Goal: Browse casually: Explore the website without a specific task or goal

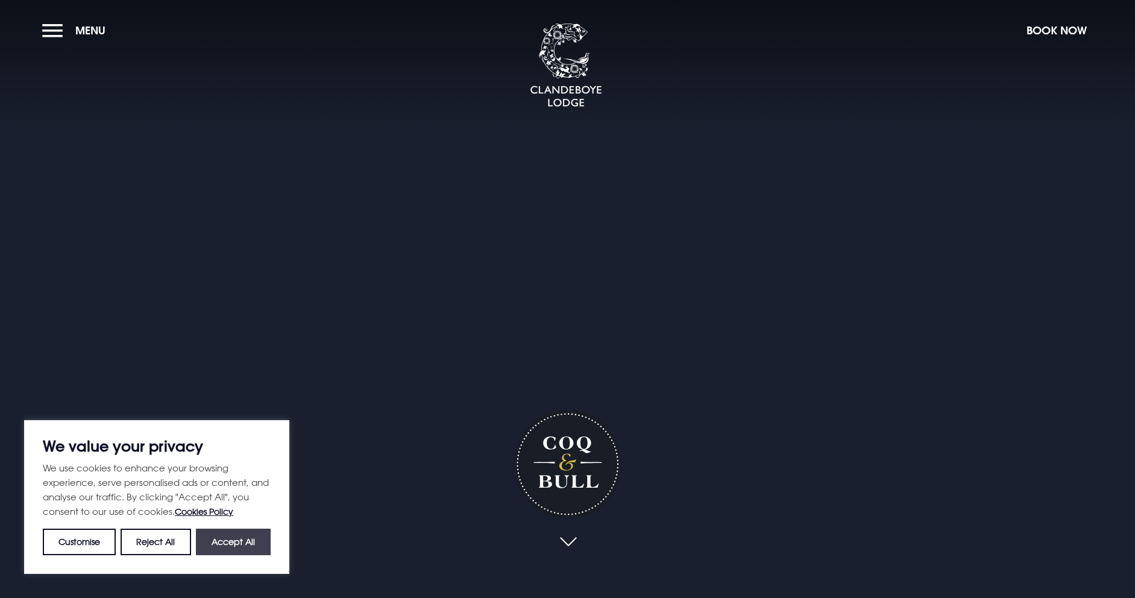
click at [245, 535] on button "Accept All" at bounding box center [233, 542] width 75 height 27
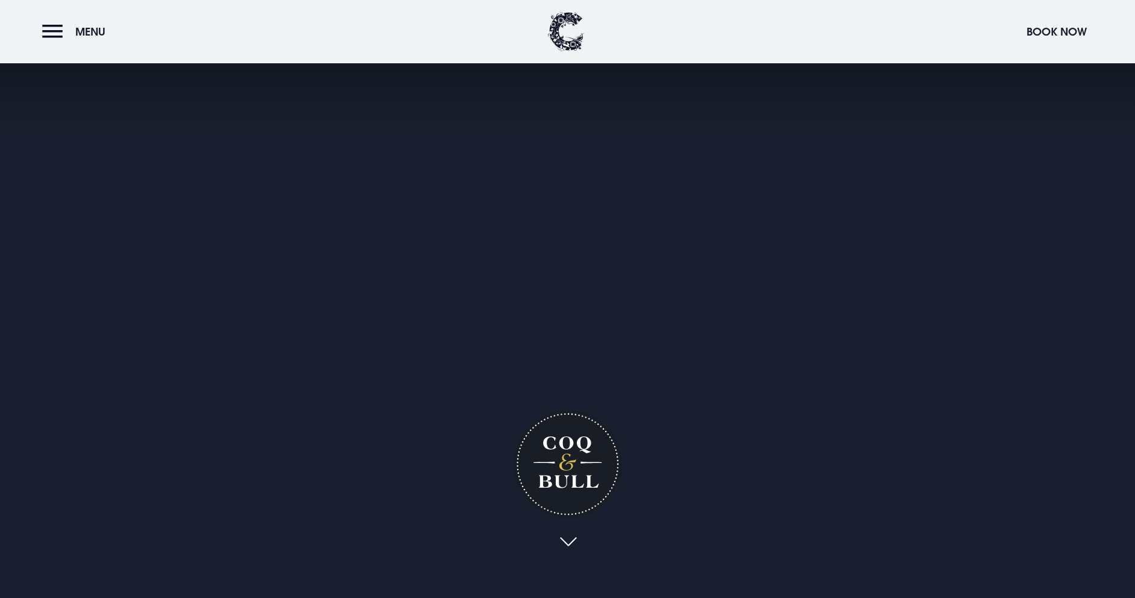
checkbox input "true"
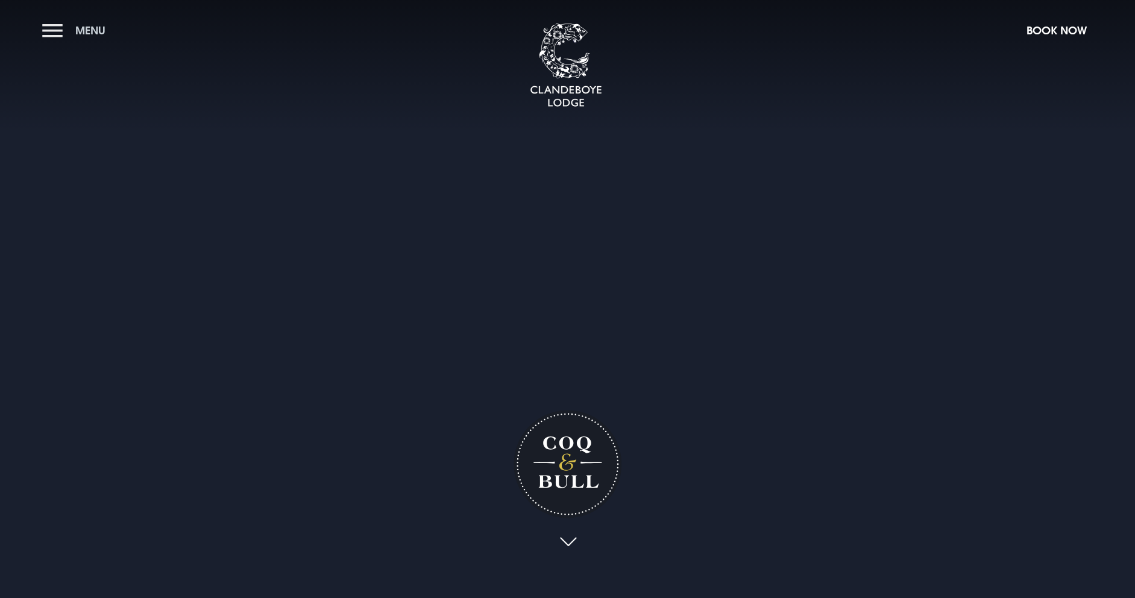
click at [62, 34] on button "Menu" at bounding box center [76, 30] width 69 height 26
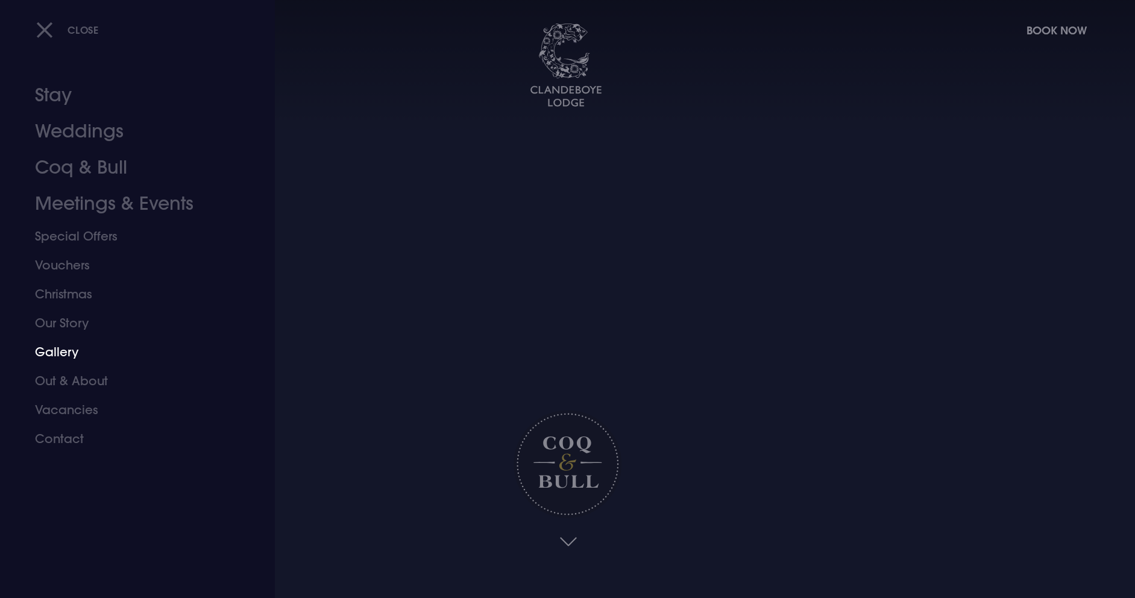
click at [67, 359] on link "Gallery" at bounding box center [130, 352] width 191 height 29
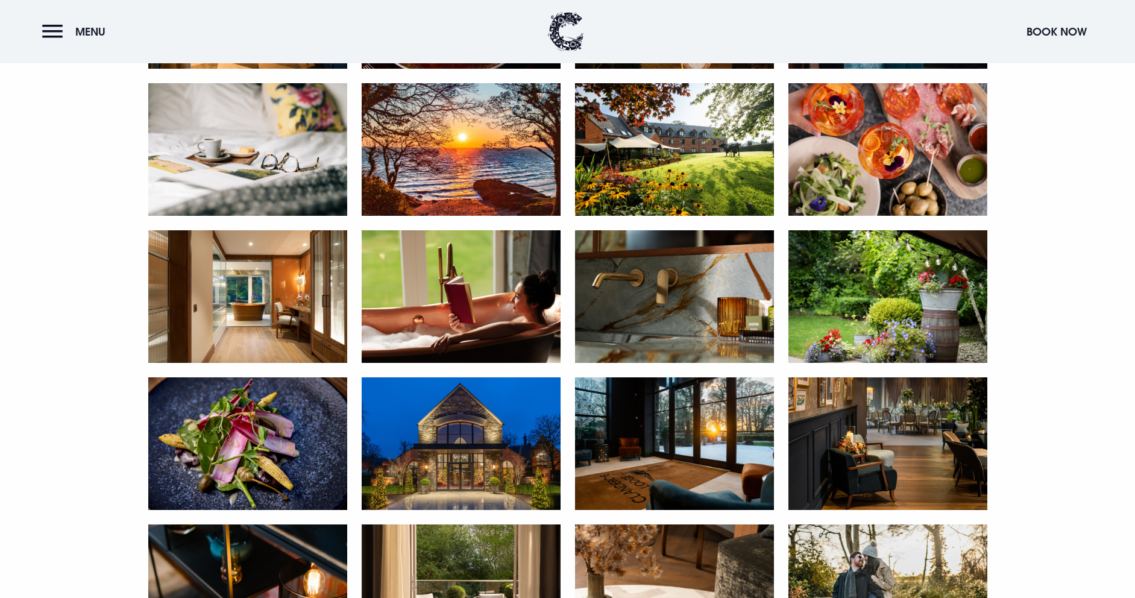
scroll to position [1099, 0]
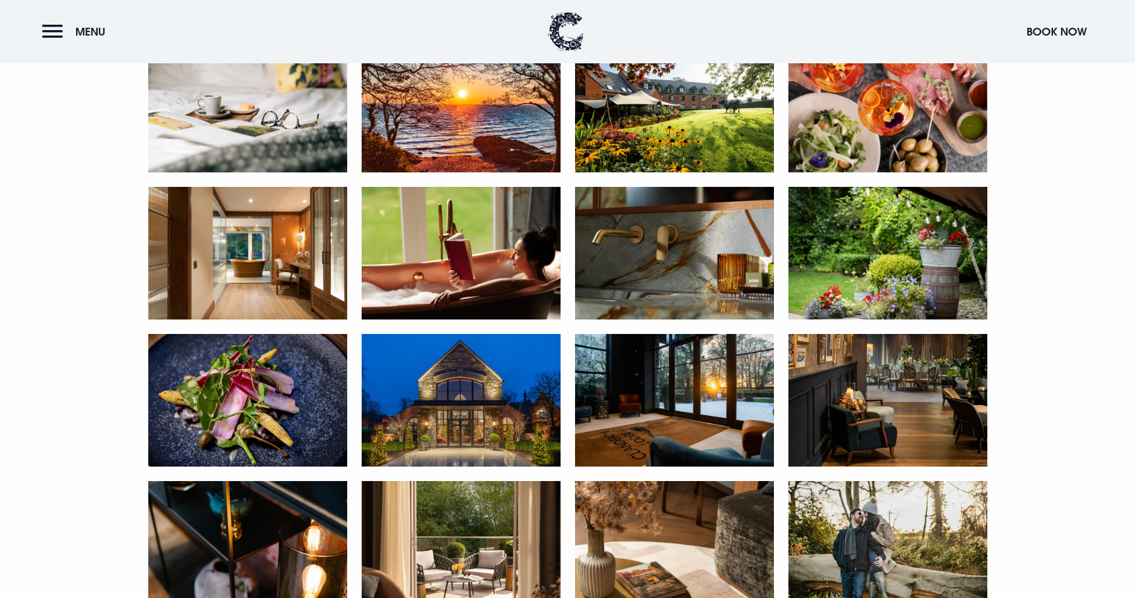
click at [224, 276] on img at bounding box center [247, 253] width 199 height 133
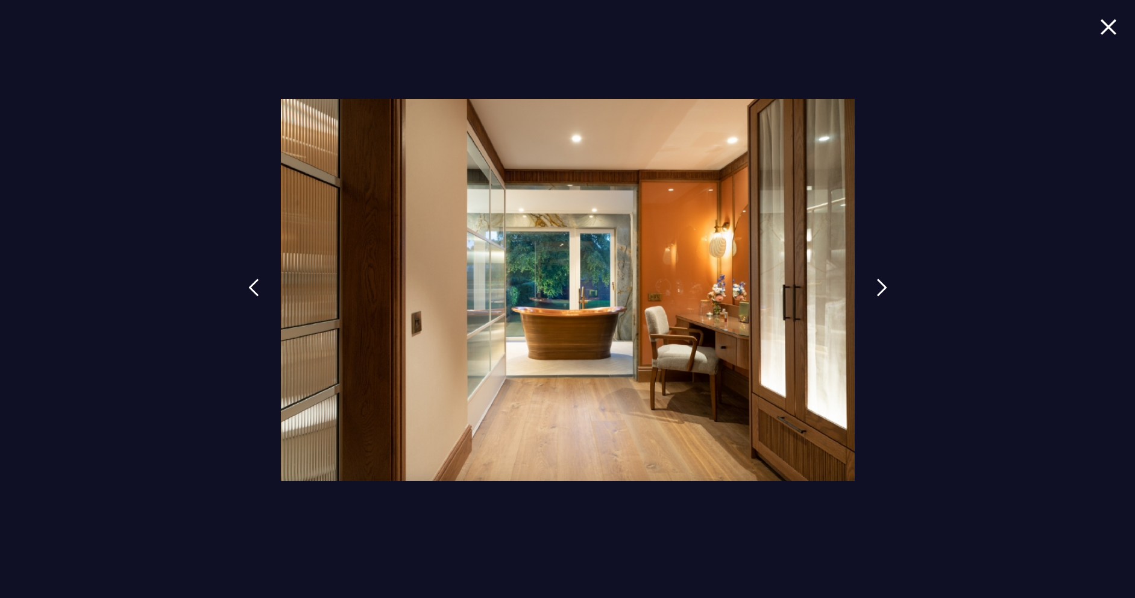
click at [861, 287] on div at bounding box center [567, 299] width 1135 height 598
click at [886, 287] on img at bounding box center [888, 288] width 11 height 18
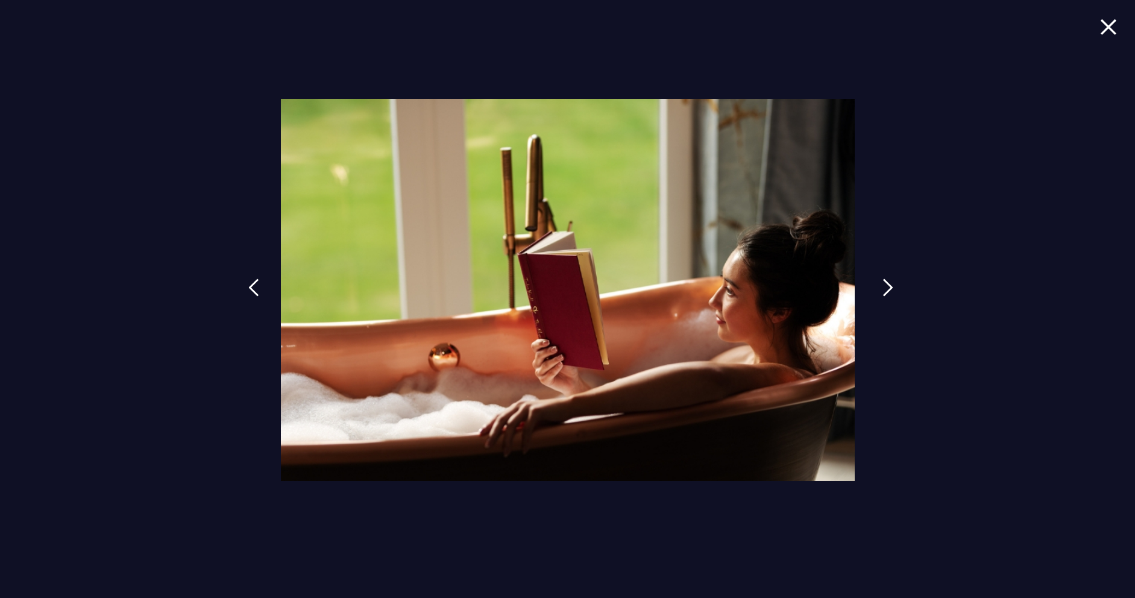
click at [886, 287] on img at bounding box center [888, 288] width 11 height 18
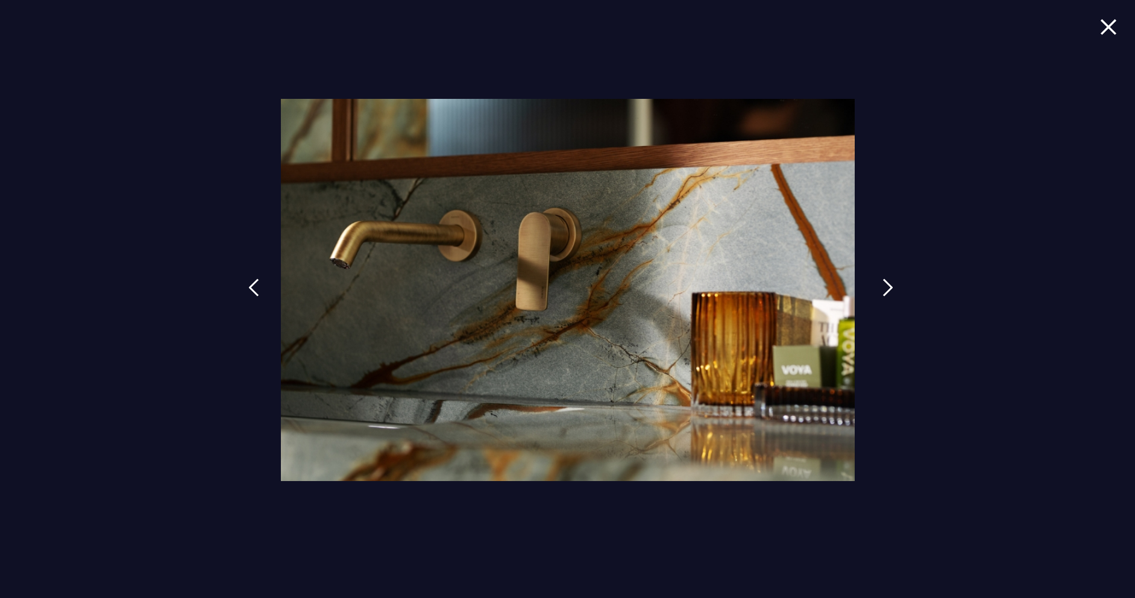
click at [886, 287] on img at bounding box center [888, 288] width 11 height 18
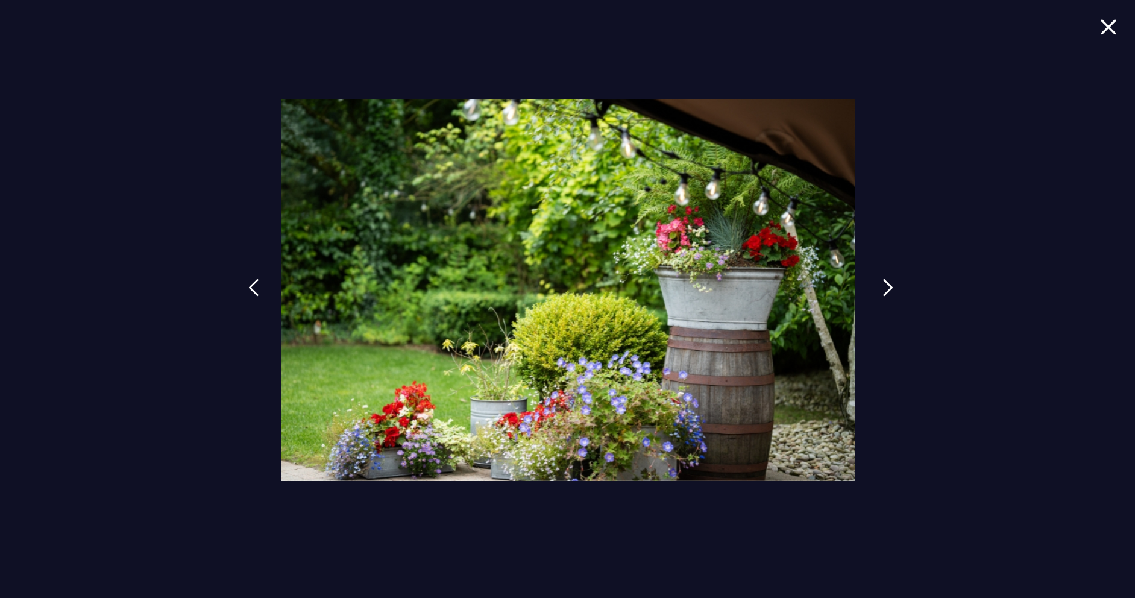
click at [886, 287] on img at bounding box center [888, 288] width 11 height 18
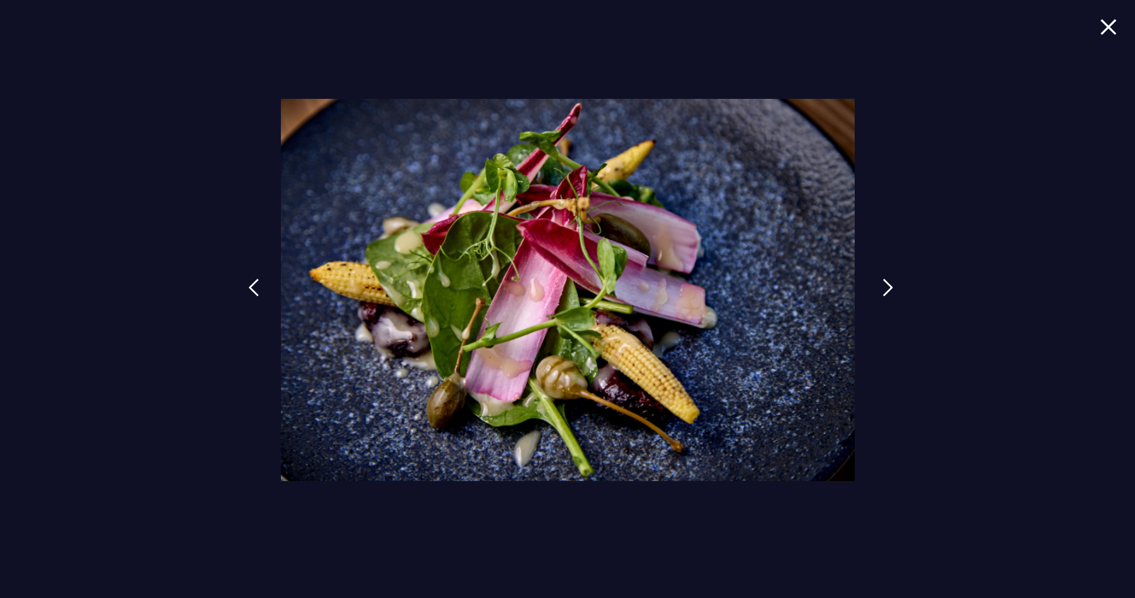
click at [886, 287] on img at bounding box center [888, 288] width 11 height 18
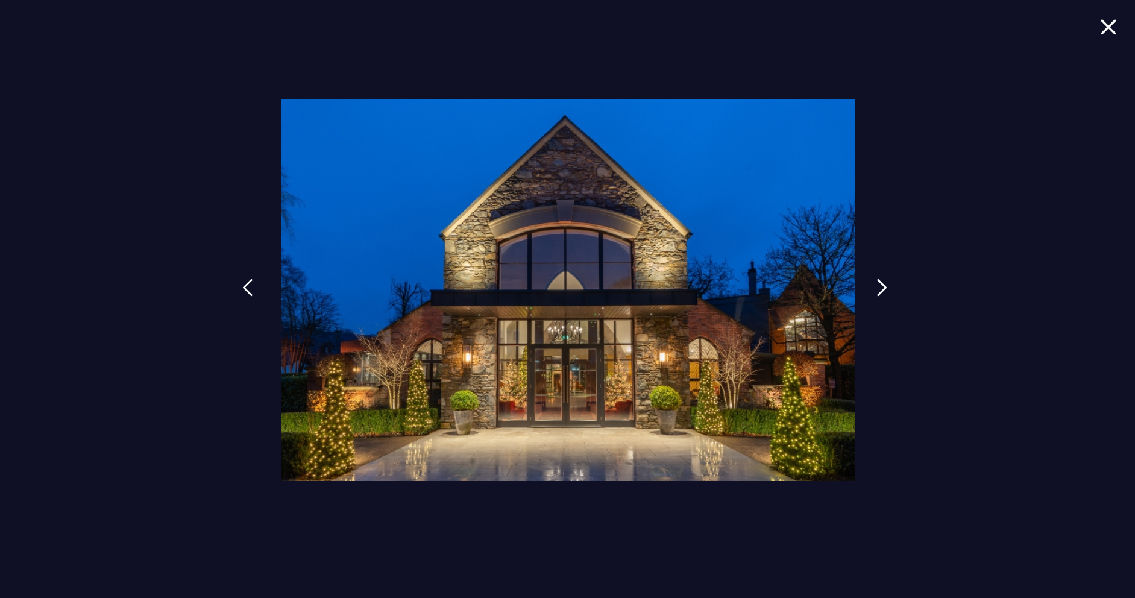
click at [257, 294] on link at bounding box center [248, 296] width 30 height 55
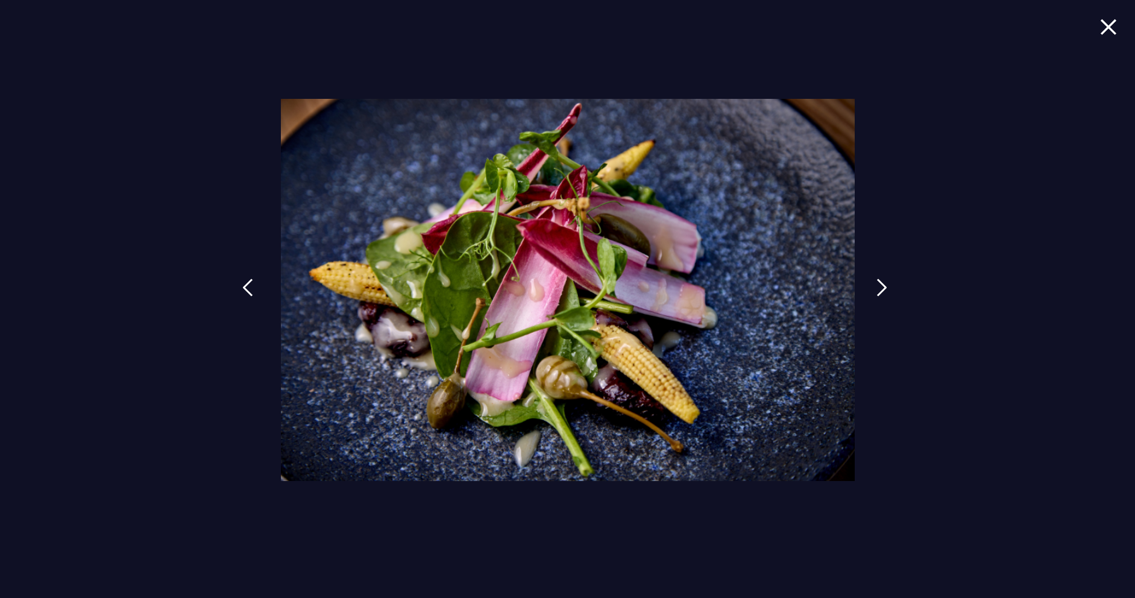
scroll to position [1138, 0]
click at [257, 294] on link at bounding box center [248, 296] width 30 height 55
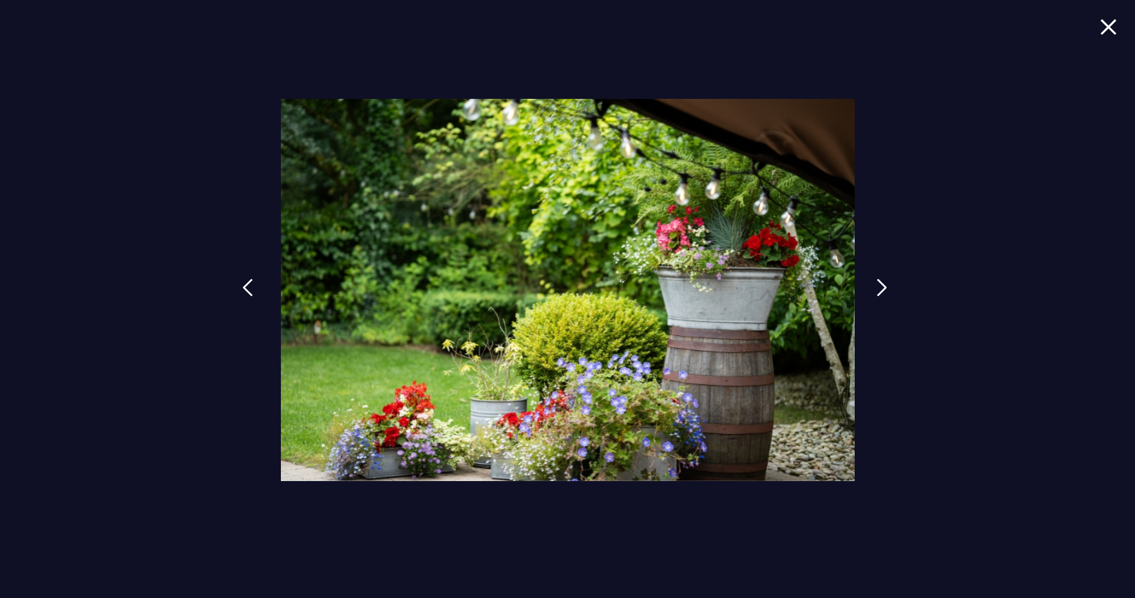
click at [257, 294] on link at bounding box center [248, 296] width 30 height 55
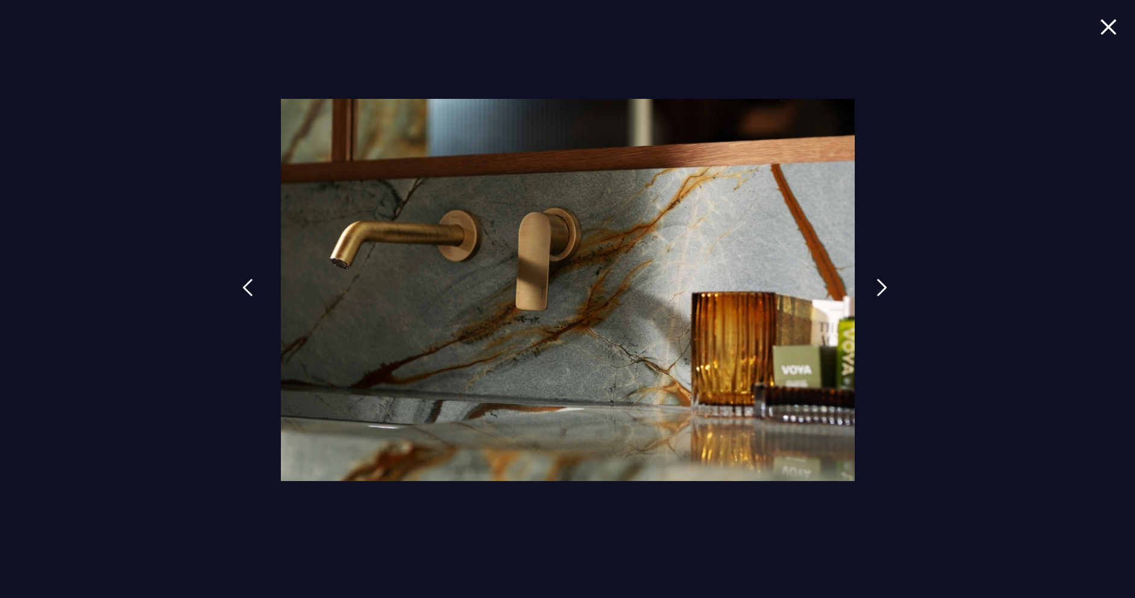
click at [257, 294] on link at bounding box center [248, 296] width 30 height 55
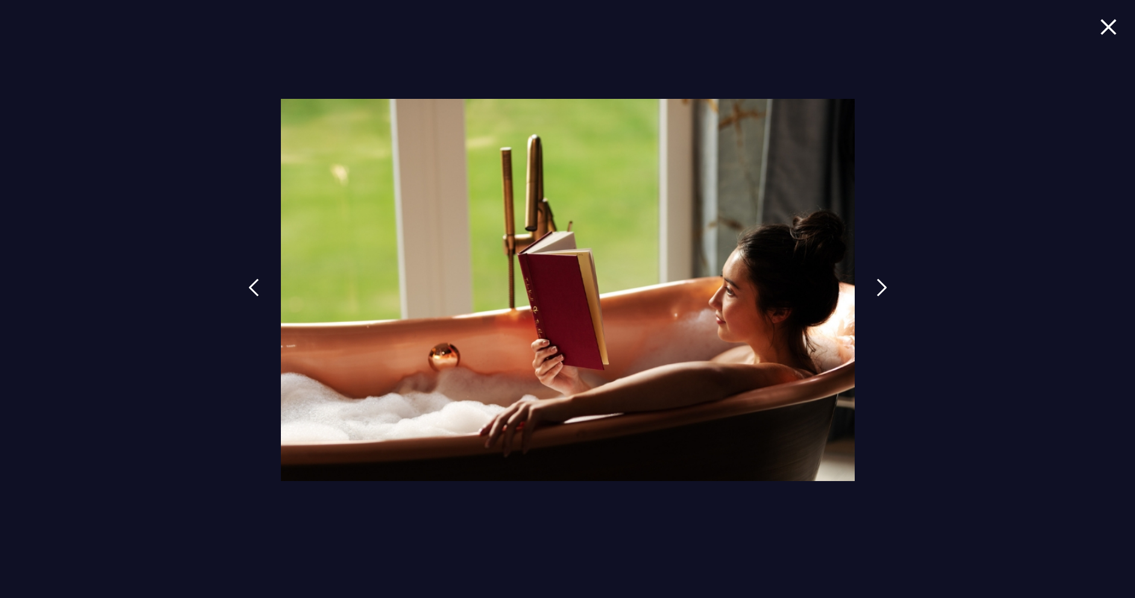
click at [1113, 31] on img at bounding box center [1108, 27] width 17 height 16
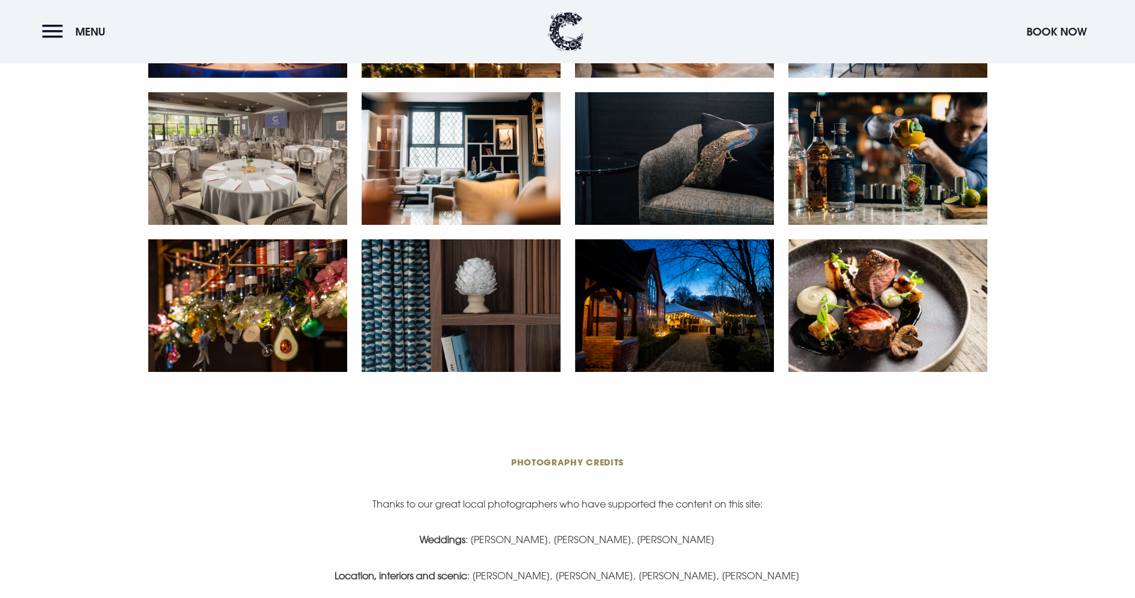
scroll to position [2269, 0]
